Goal: Task Accomplishment & Management: Manage account settings

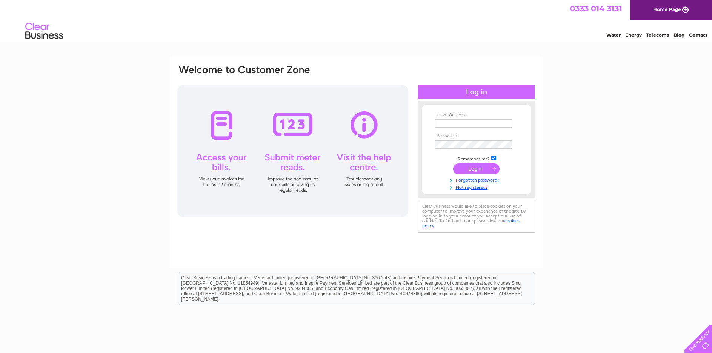
click at [444, 123] on input "text" at bounding box center [474, 123] width 78 height 8
type input "accounts@thelittleherbfarm.co.uk"
click at [472, 168] on input "submit" at bounding box center [476, 168] width 46 height 11
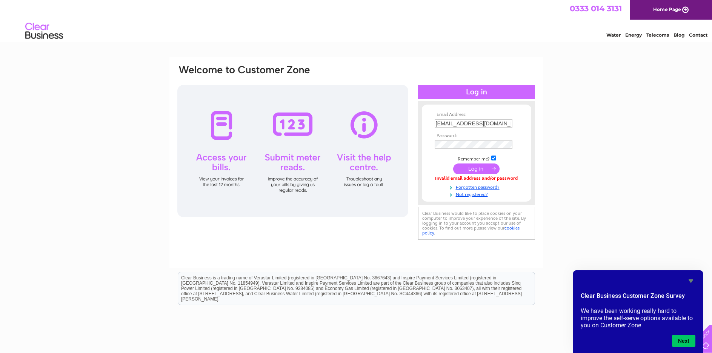
click at [475, 170] on input "submit" at bounding box center [476, 168] width 46 height 11
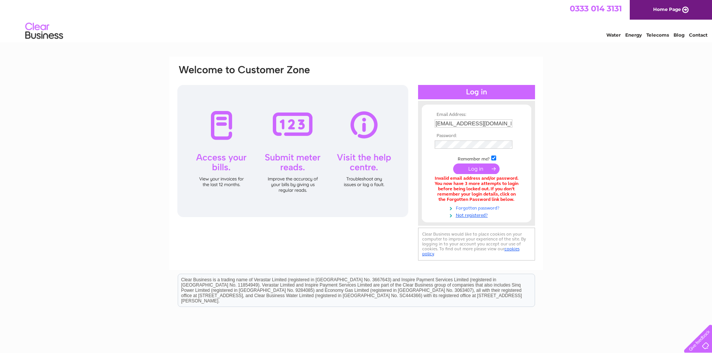
click at [466, 207] on link "Forgotten password?" at bounding box center [478, 207] width 86 height 7
